Goal: Task Accomplishment & Management: Manage account settings

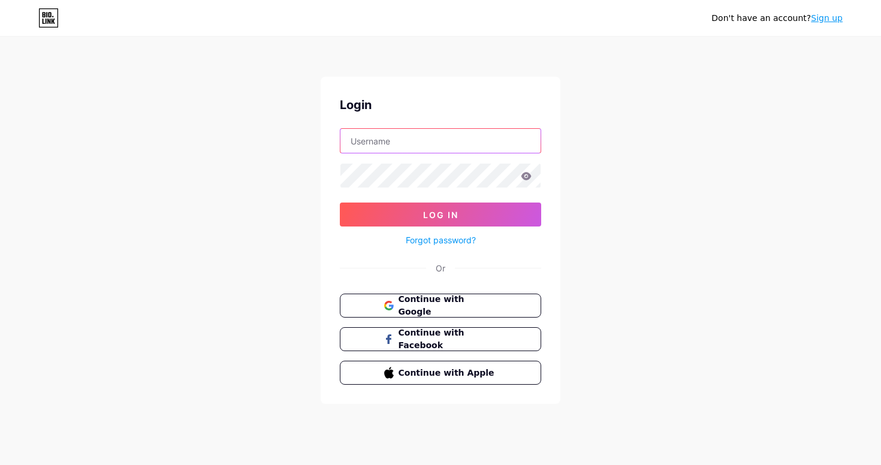
type input "imparmexico"
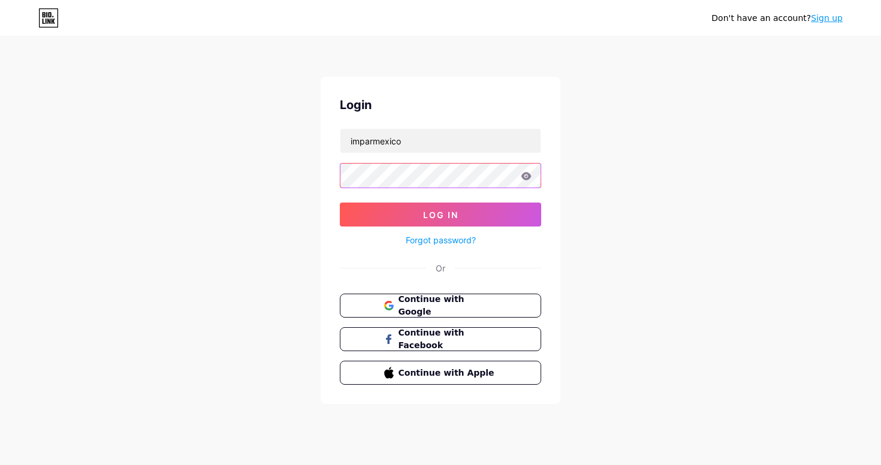
click at [441, 215] on button "Log In" at bounding box center [440, 215] width 201 height 24
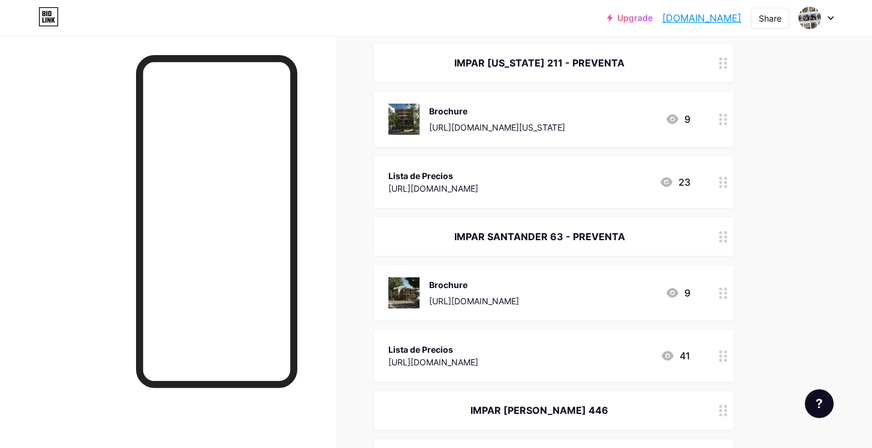
scroll to position [153, 0]
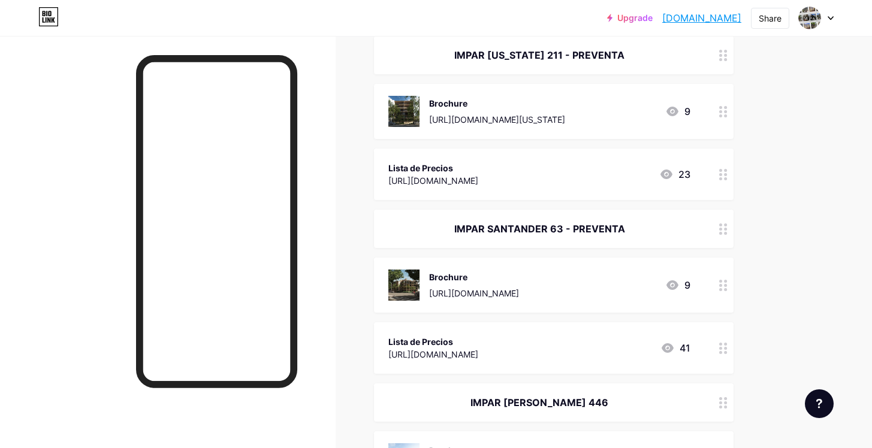
click at [478, 351] on div "[URL][DOMAIN_NAME]" at bounding box center [433, 354] width 90 height 13
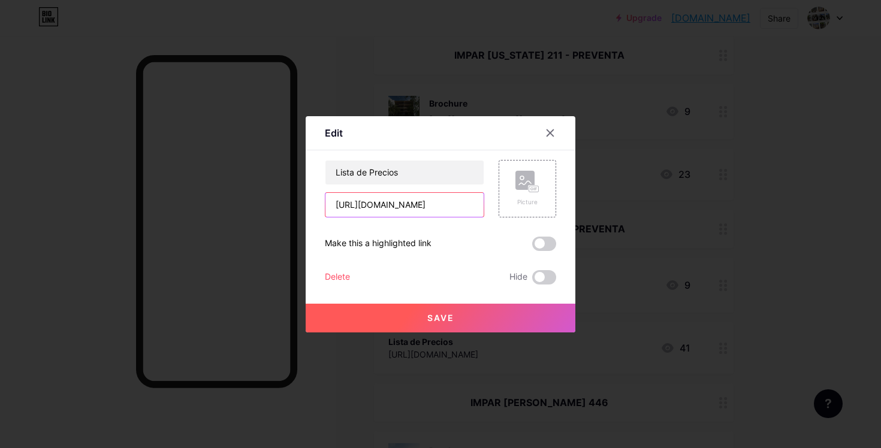
click at [463, 209] on input "[URL][DOMAIN_NAME]" at bounding box center [405, 205] width 158 height 24
paste input "[URL][DOMAIN_NAME]"
type input "[URL][DOMAIN_NAME]"
click at [453, 323] on span "Save" at bounding box center [440, 318] width 27 height 10
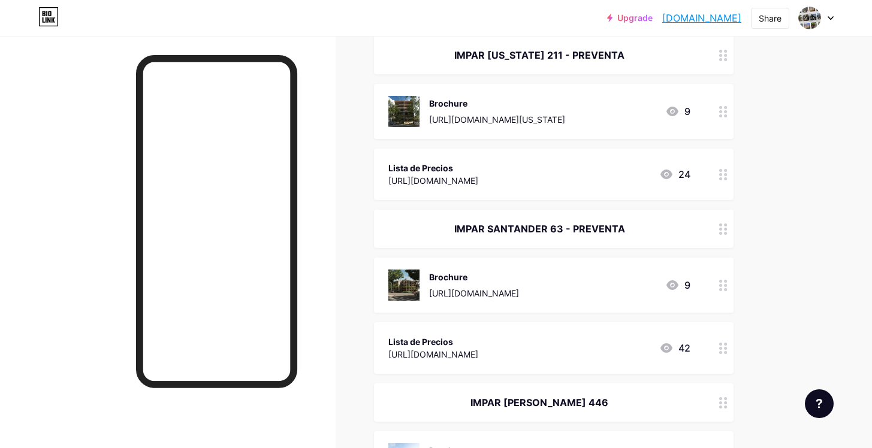
click at [449, 179] on div "[URL][DOMAIN_NAME]" at bounding box center [433, 180] width 90 height 13
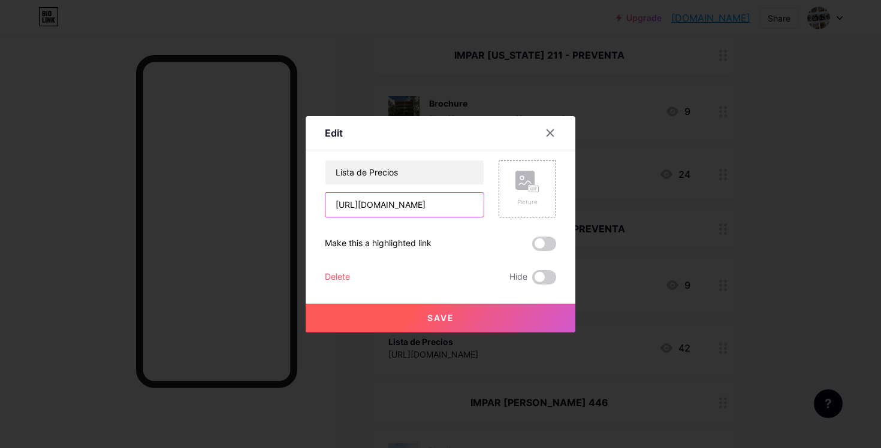
click at [357, 200] on input "[URL][DOMAIN_NAME]" at bounding box center [405, 205] width 158 height 24
paste input "[URL][DOMAIN_NAME]"
type input "[URL][DOMAIN_NAME]"
click at [392, 311] on button "Save" at bounding box center [441, 318] width 270 height 29
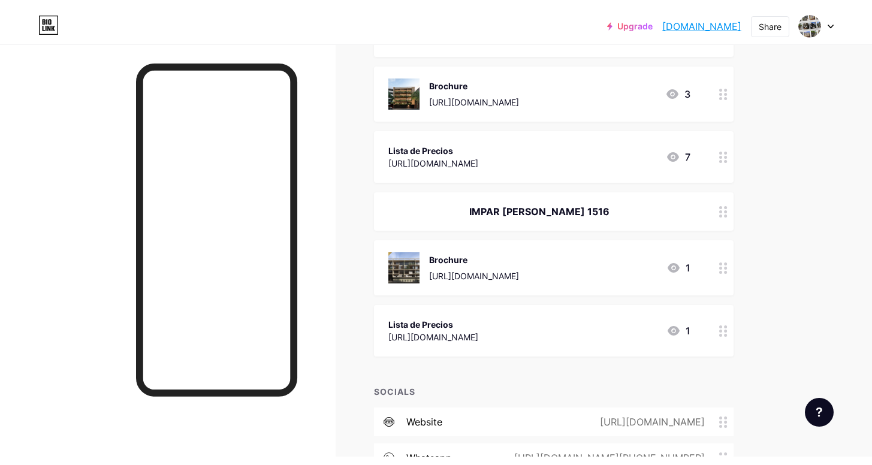
scroll to position [523, 0]
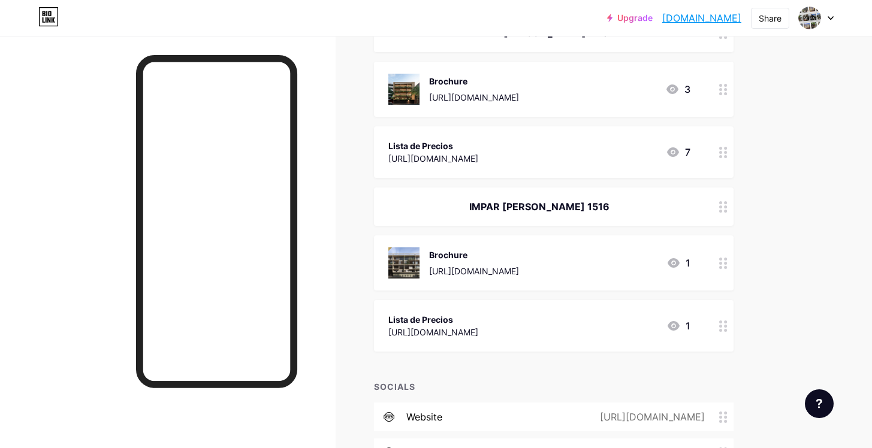
click at [478, 162] on div "[URL][DOMAIN_NAME]" at bounding box center [433, 158] width 90 height 13
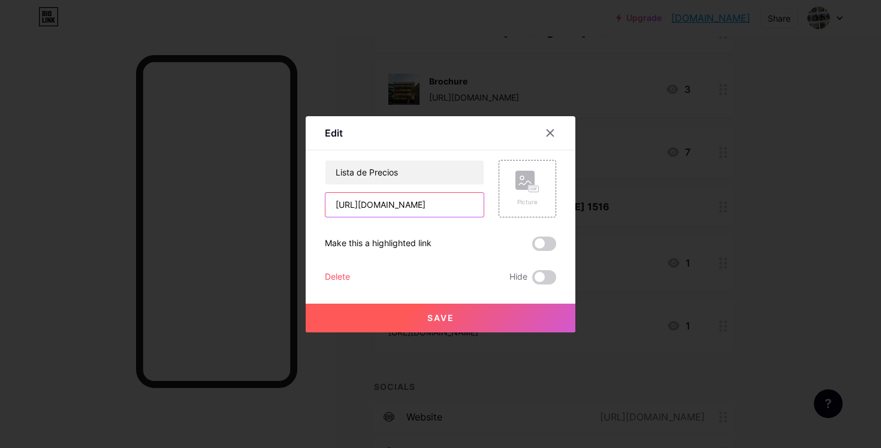
click at [412, 203] on input "[URL][DOMAIN_NAME]" at bounding box center [405, 205] width 158 height 24
paste input "[URL][DOMAIN_NAME]"
type input "[URL][DOMAIN_NAME]"
click at [432, 319] on span "Save" at bounding box center [440, 318] width 27 height 10
